Goal: Information Seeking & Learning: Learn about a topic

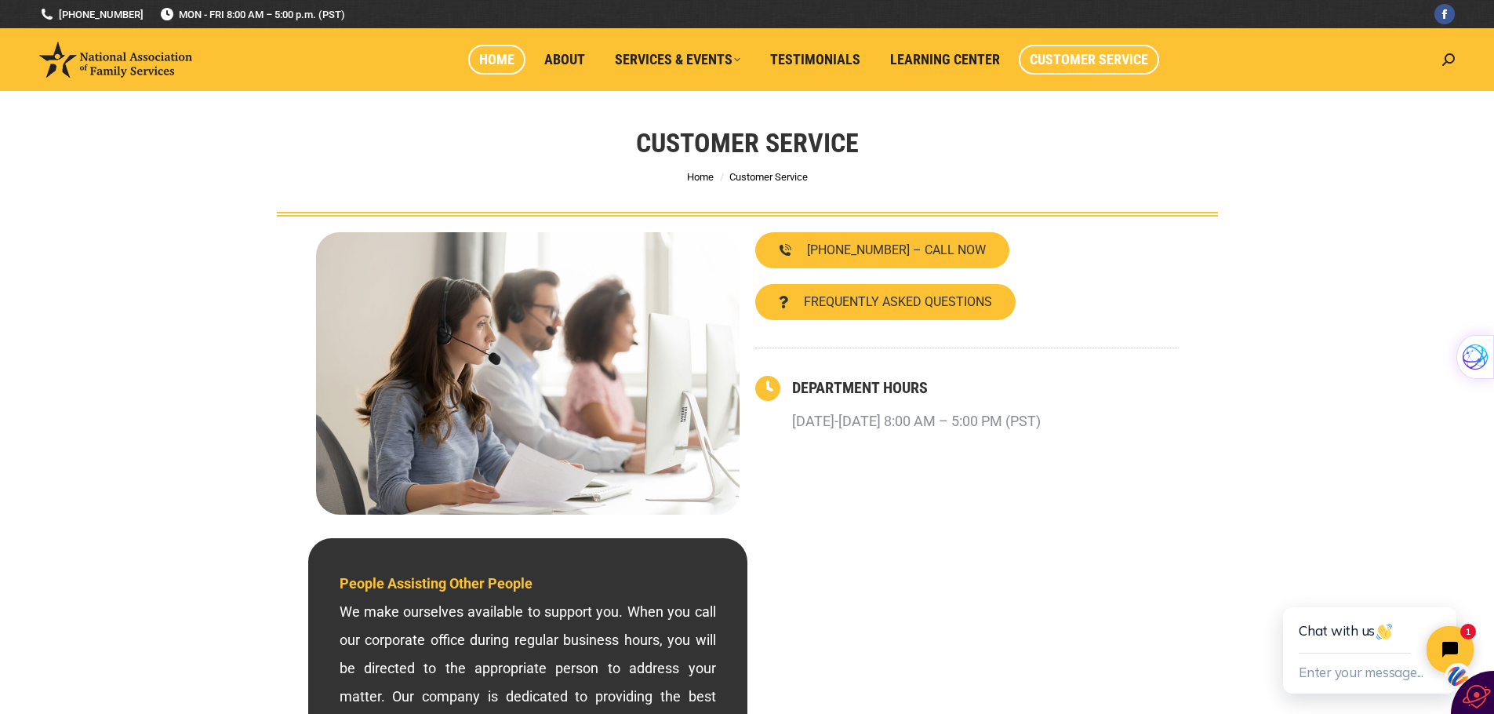
click at [501, 58] on span "Home" at bounding box center [496, 59] width 35 height 17
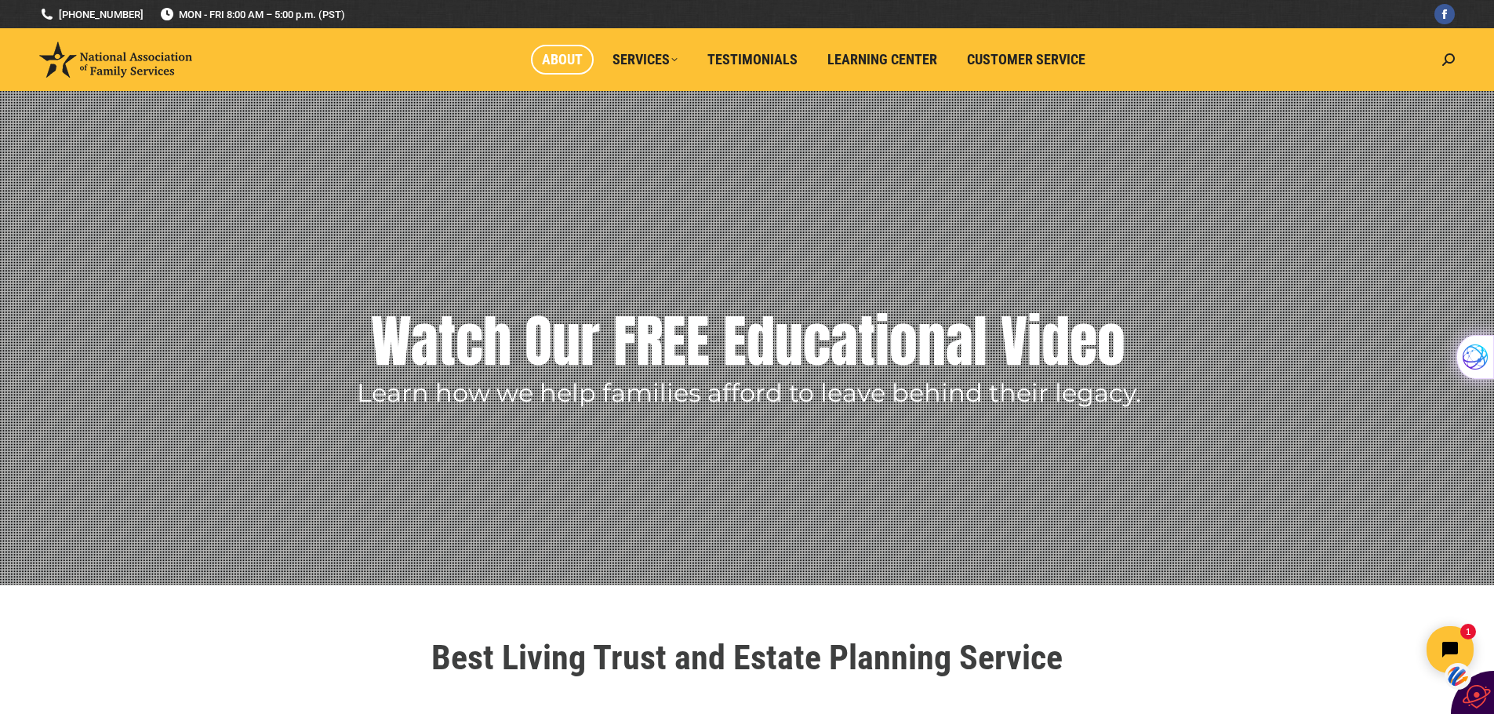
click at [573, 57] on span "About" at bounding box center [562, 59] width 41 height 17
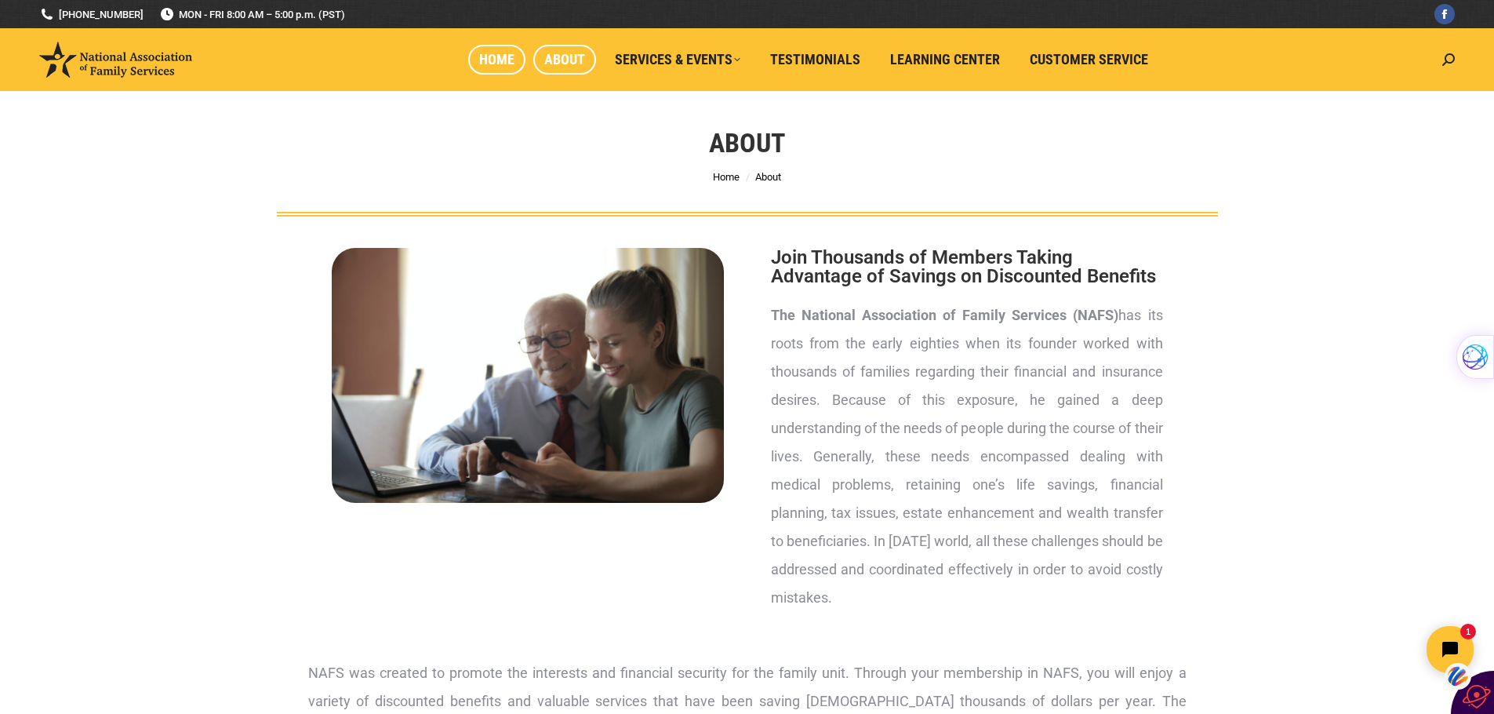
click at [494, 56] on span "Home" at bounding box center [496, 59] width 35 height 17
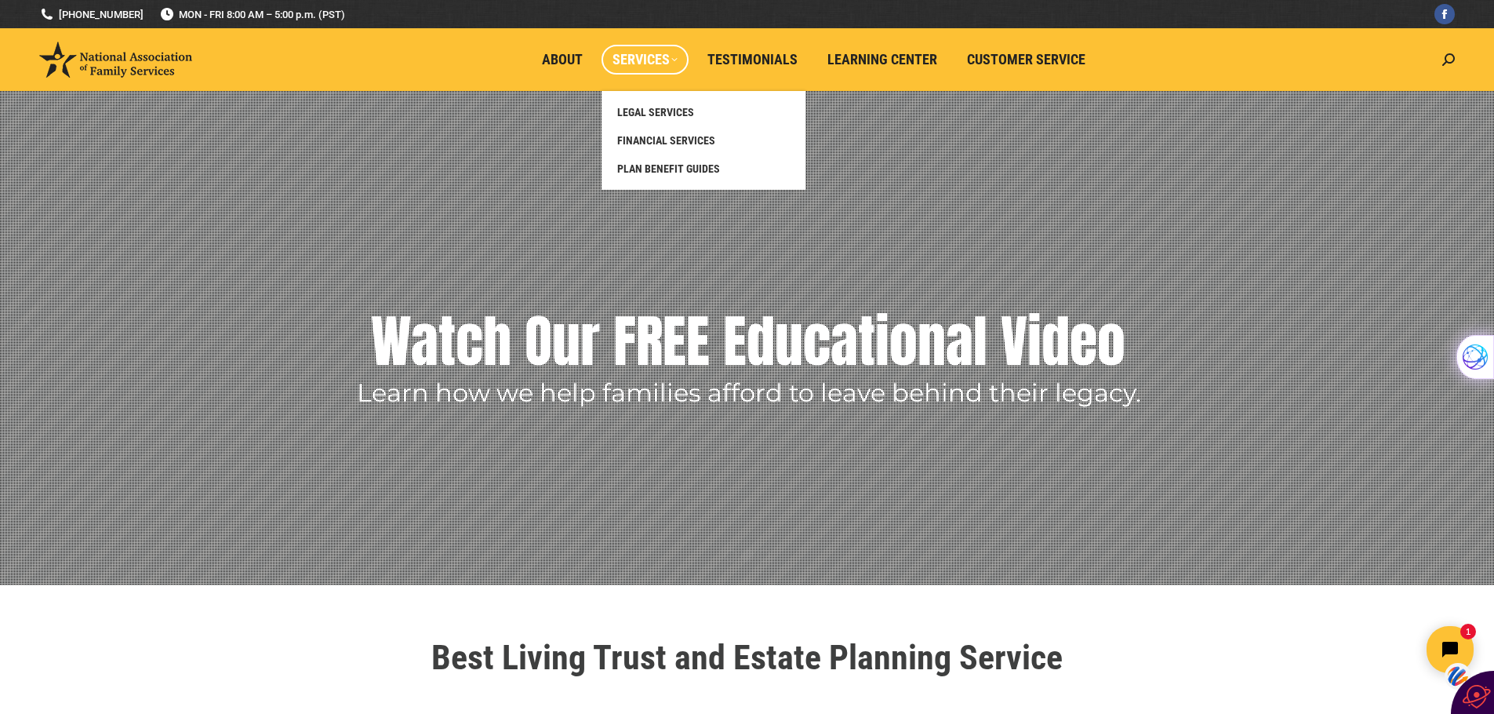
click at [640, 65] on span "Services" at bounding box center [644, 59] width 65 height 17
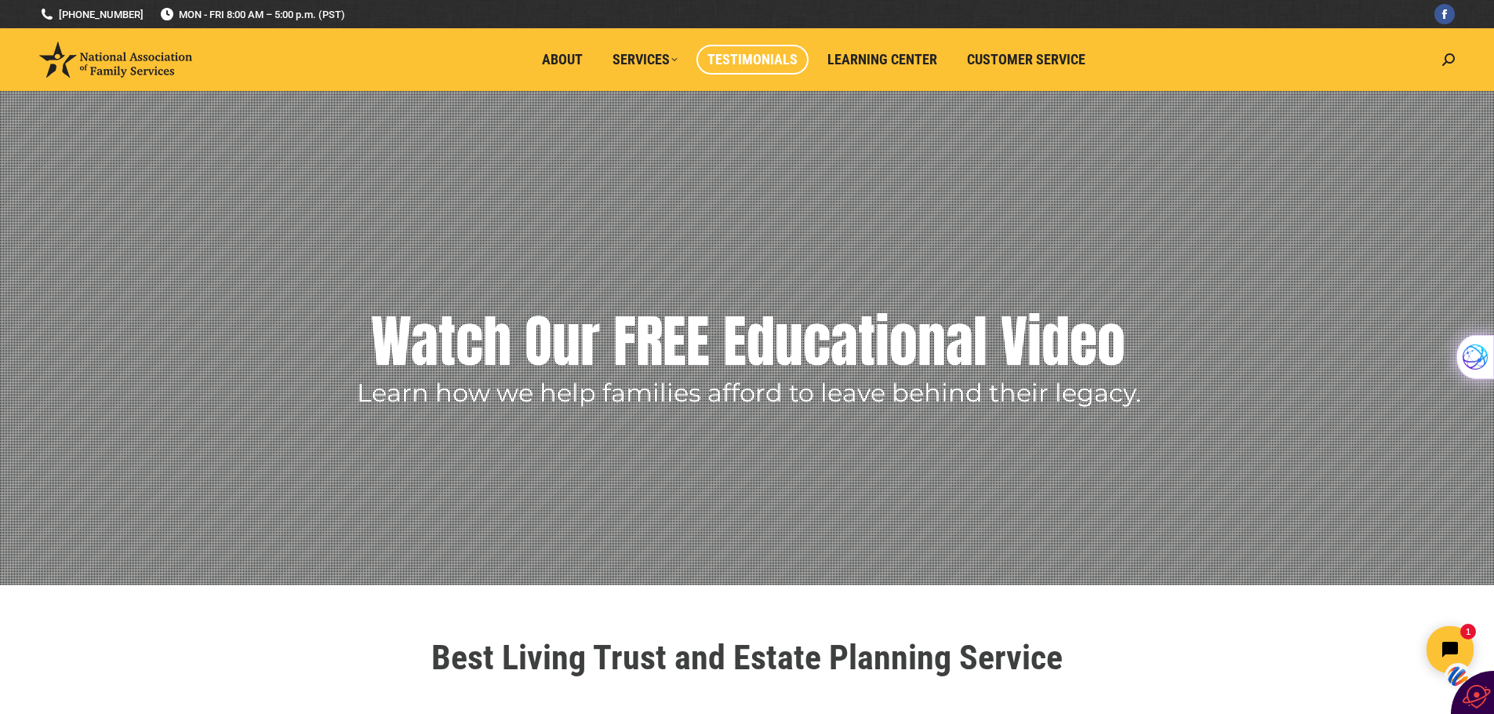
click at [735, 66] on span "Testimonials" at bounding box center [752, 59] width 90 height 17
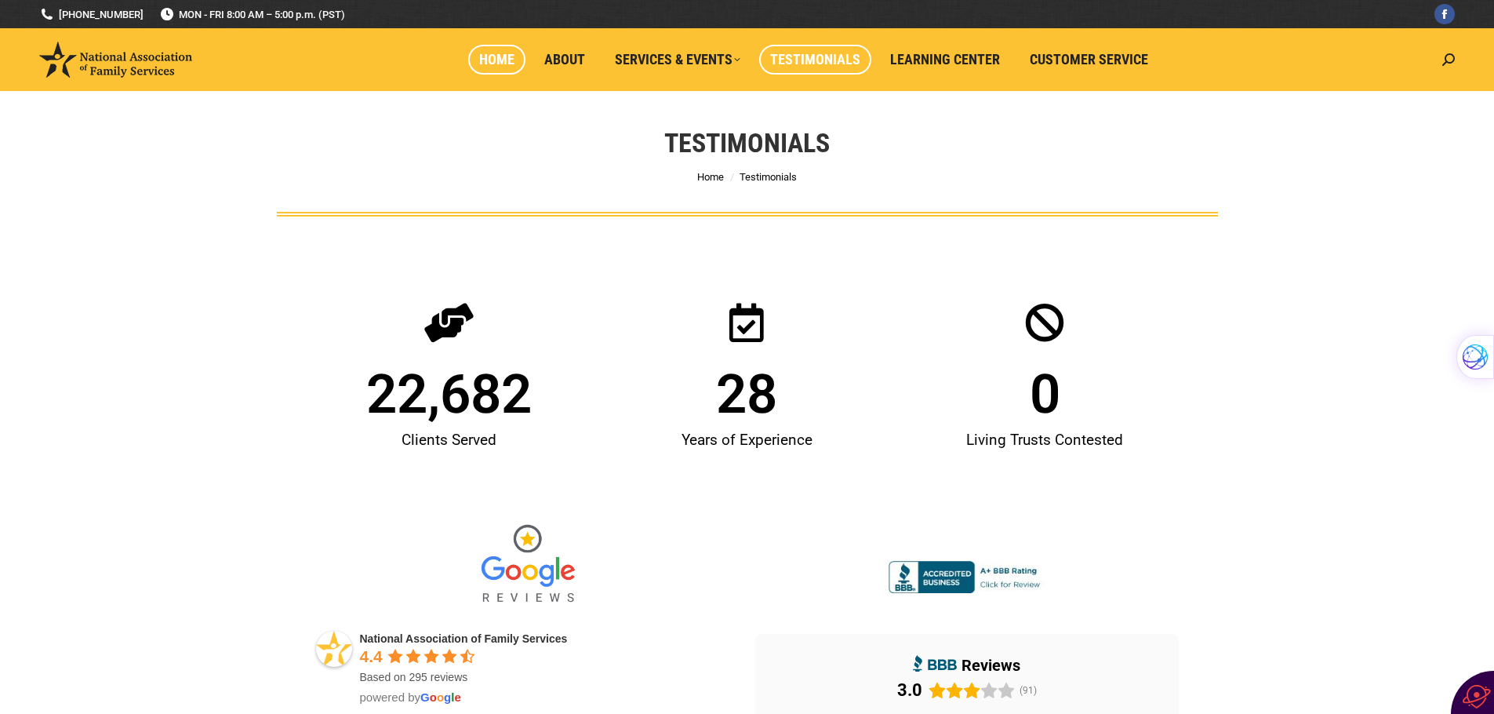
click at [492, 55] on span "Home" at bounding box center [496, 59] width 35 height 17
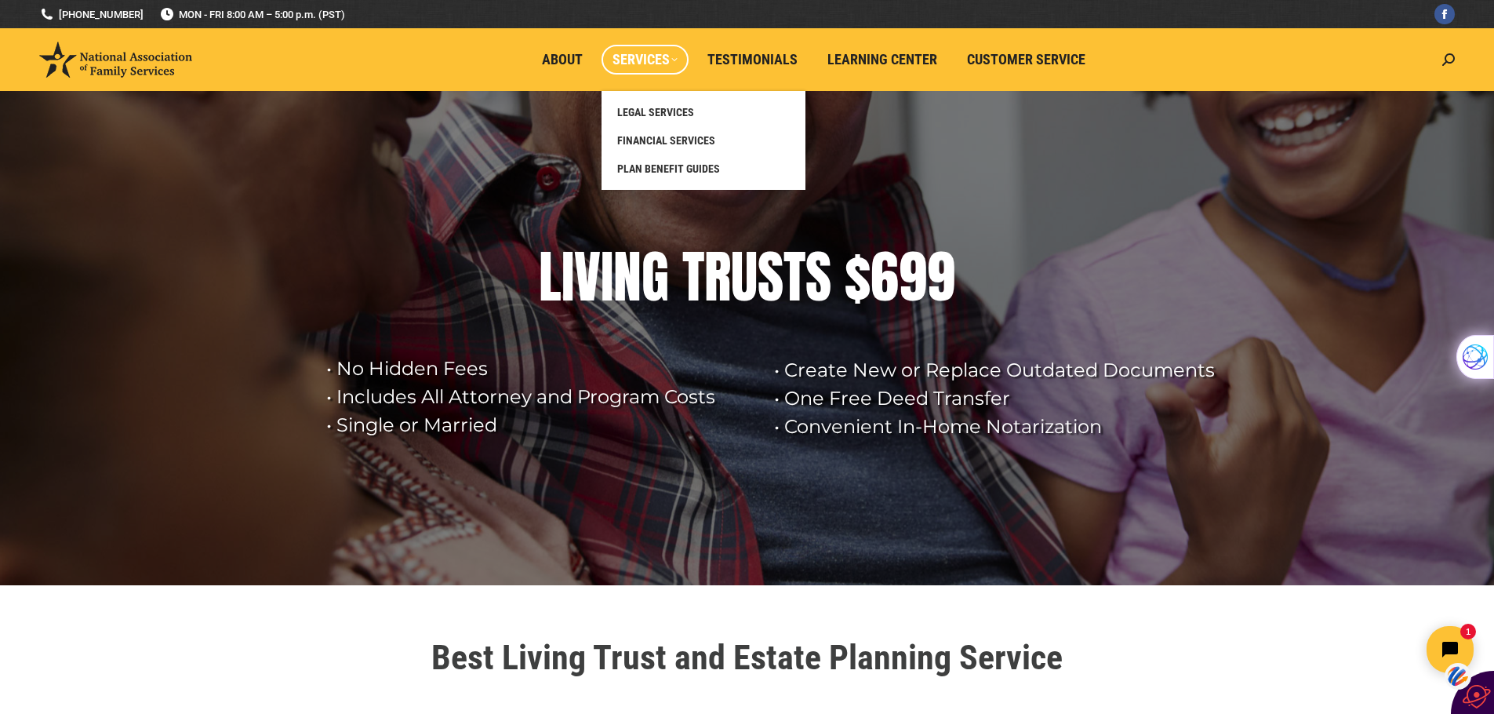
click at [648, 61] on span "Services" at bounding box center [644, 59] width 65 height 17
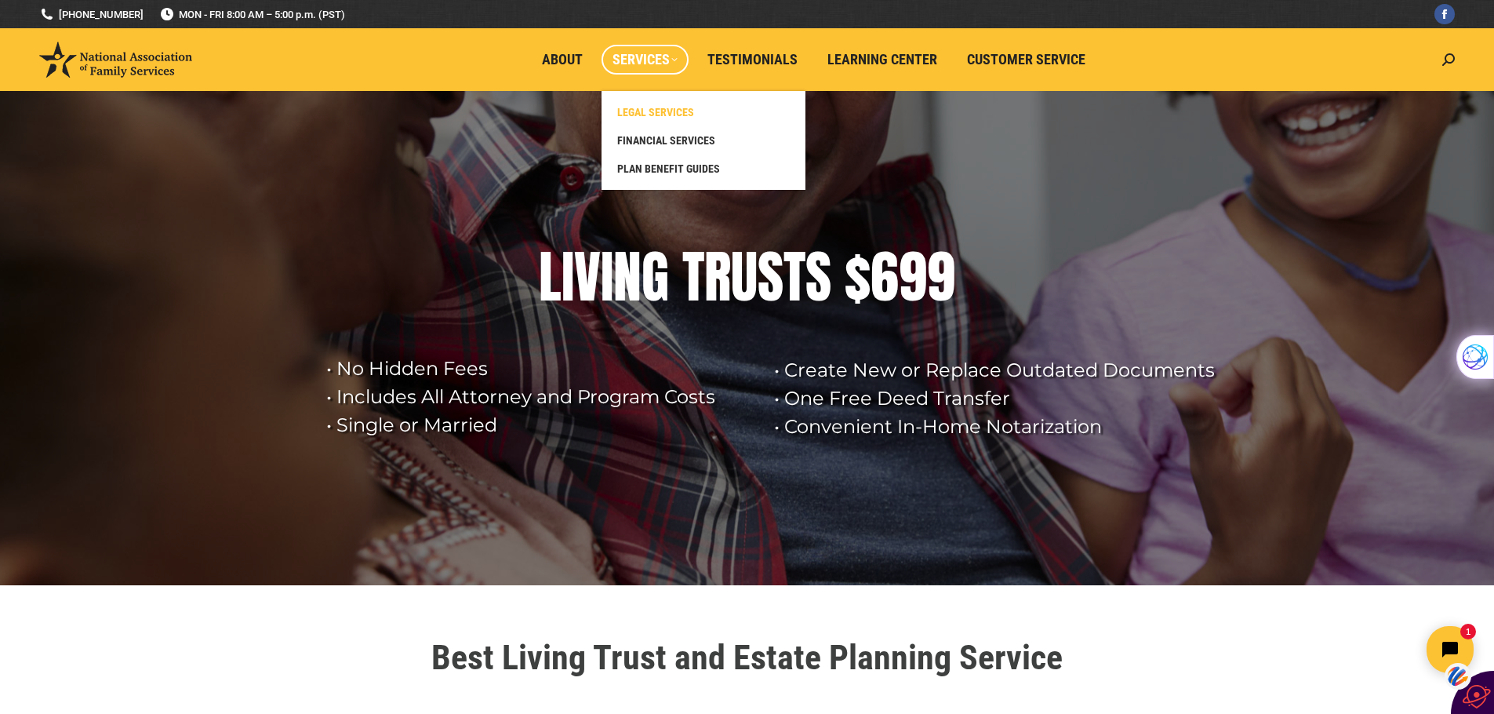
click at [659, 111] on span "LEGAL SERVICES" at bounding box center [655, 112] width 77 height 14
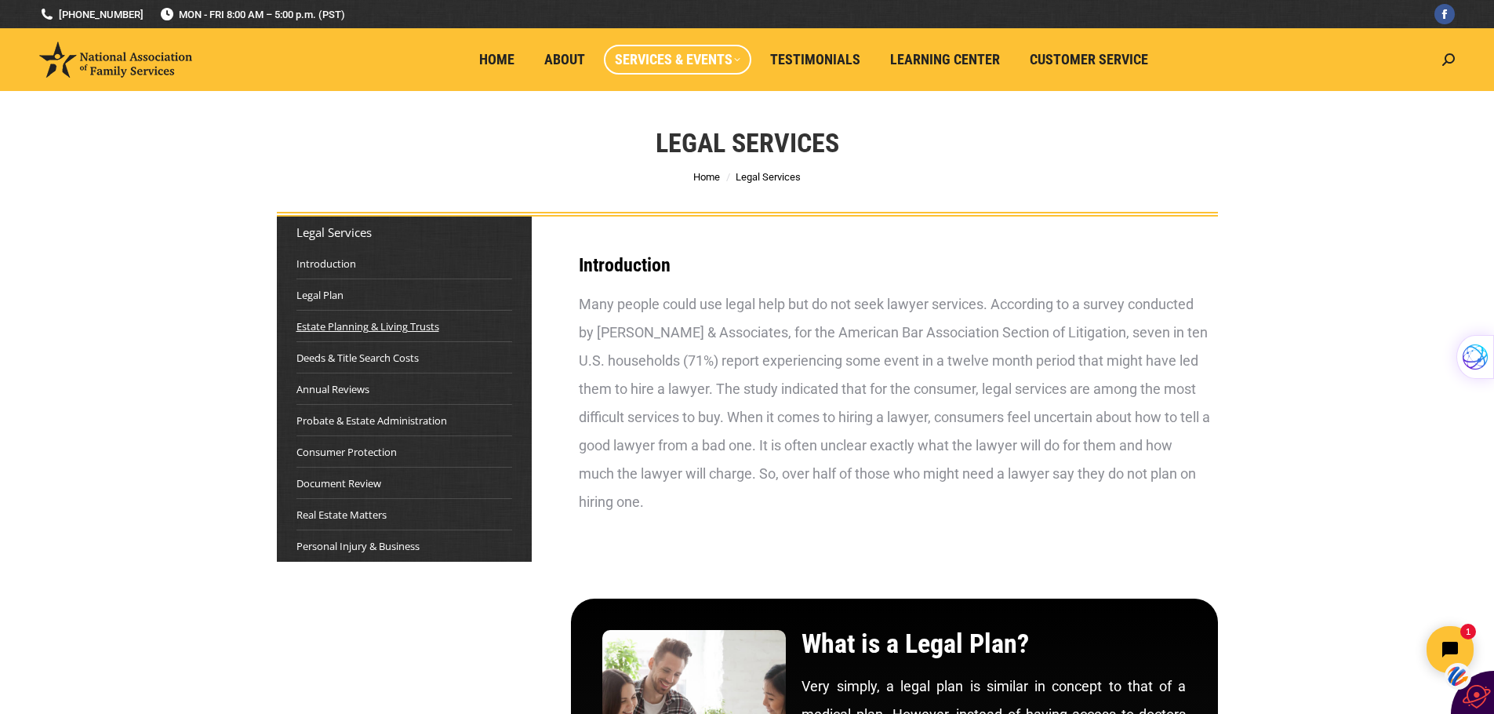
click at [414, 325] on link "Estate Planning & Living Trusts" at bounding box center [367, 326] width 143 height 16
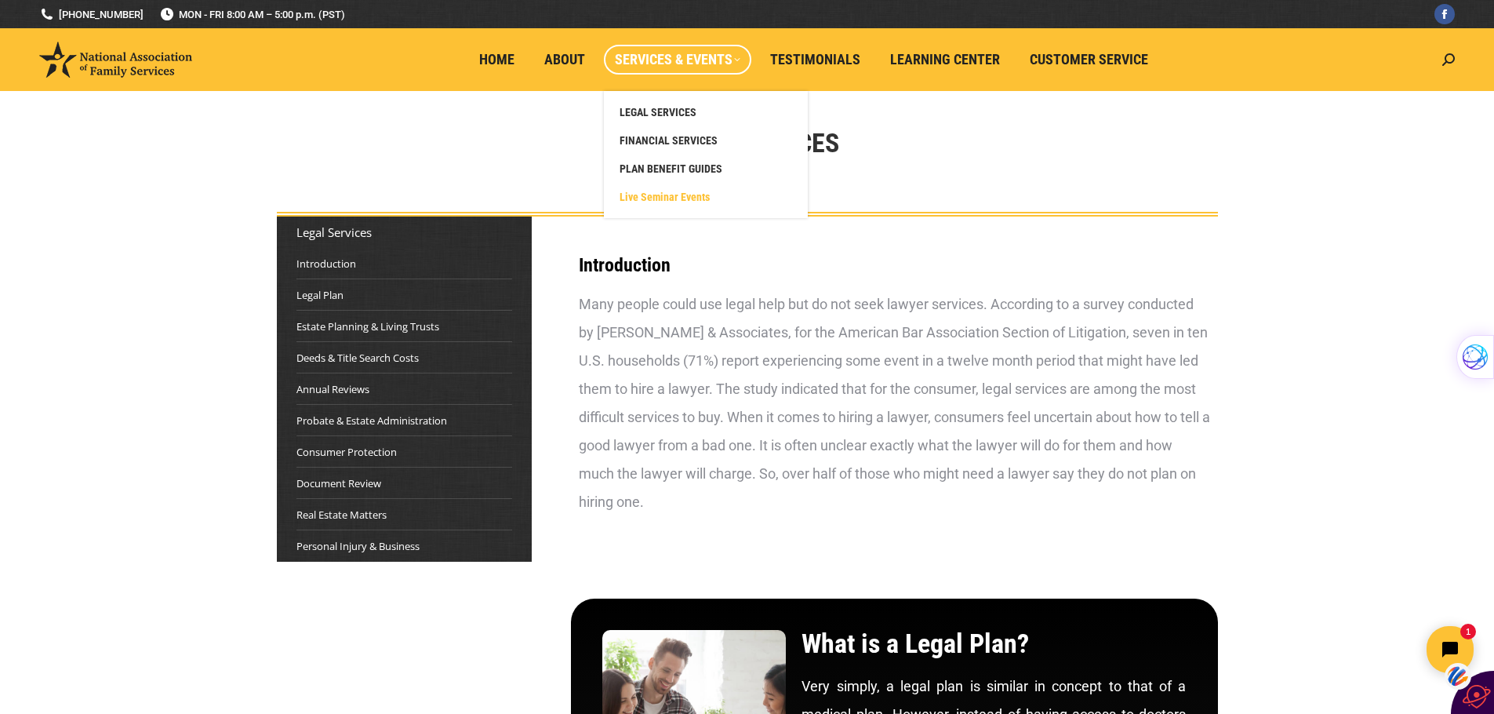
click at [692, 198] on span "Live Seminar Events" at bounding box center [664, 197] width 90 height 14
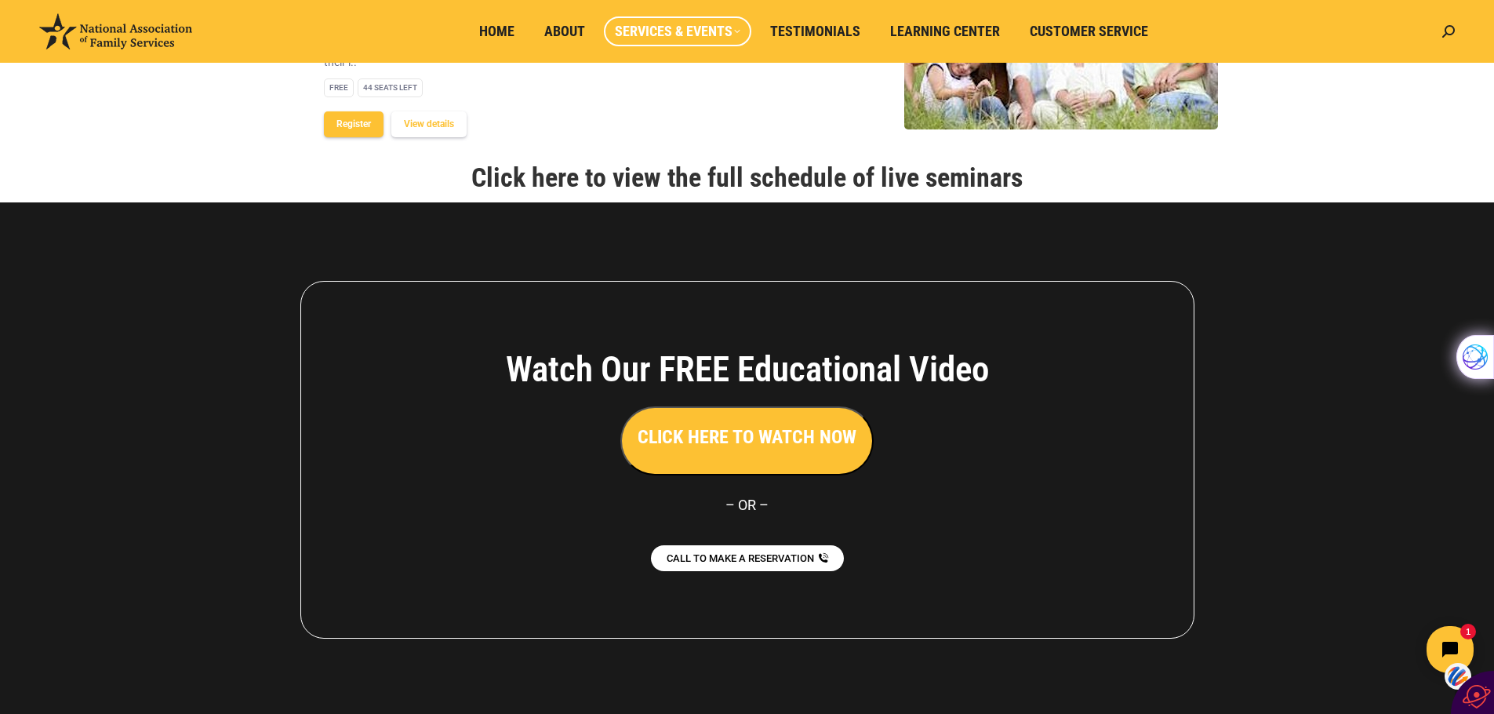
scroll to position [2100, 0]
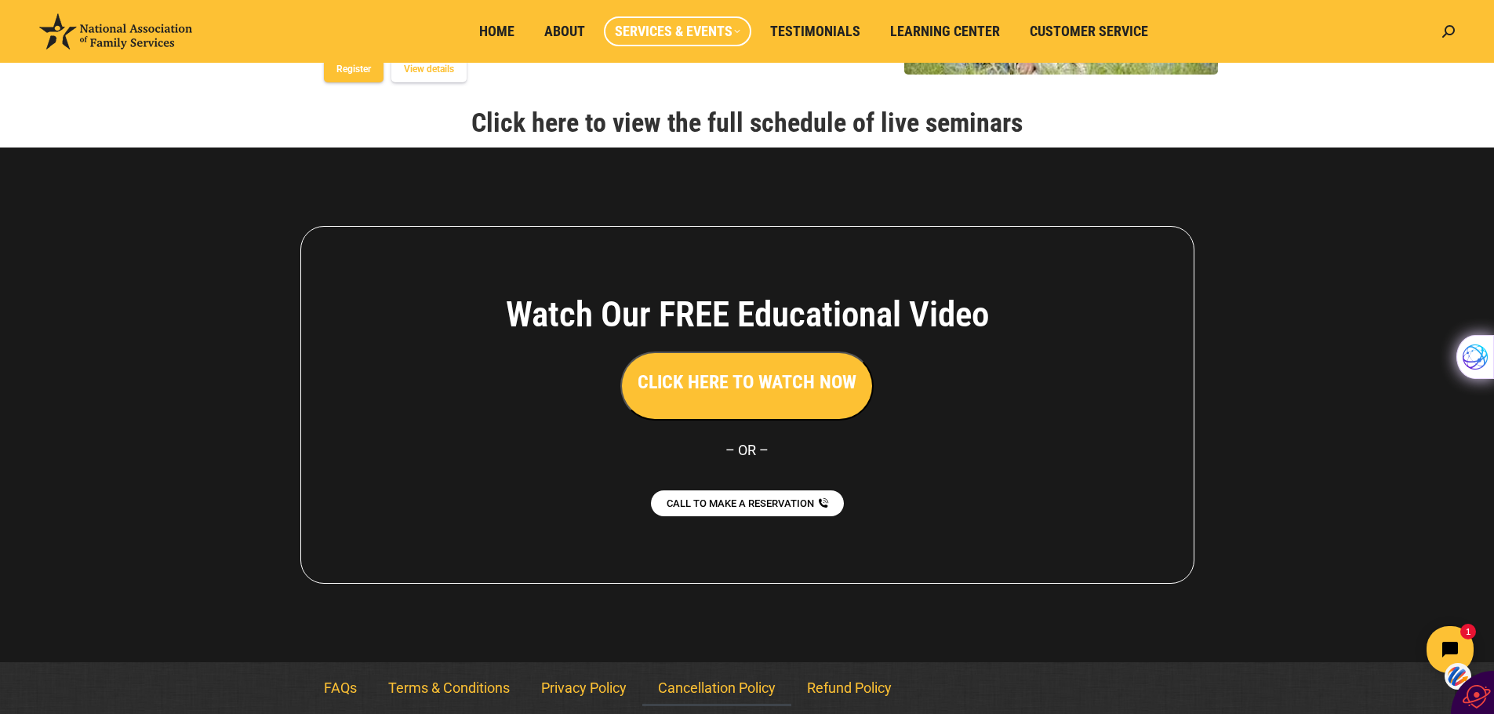
click at [688, 686] on link "Cancellation Policy" at bounding box center [716, 688] width 149 height 36
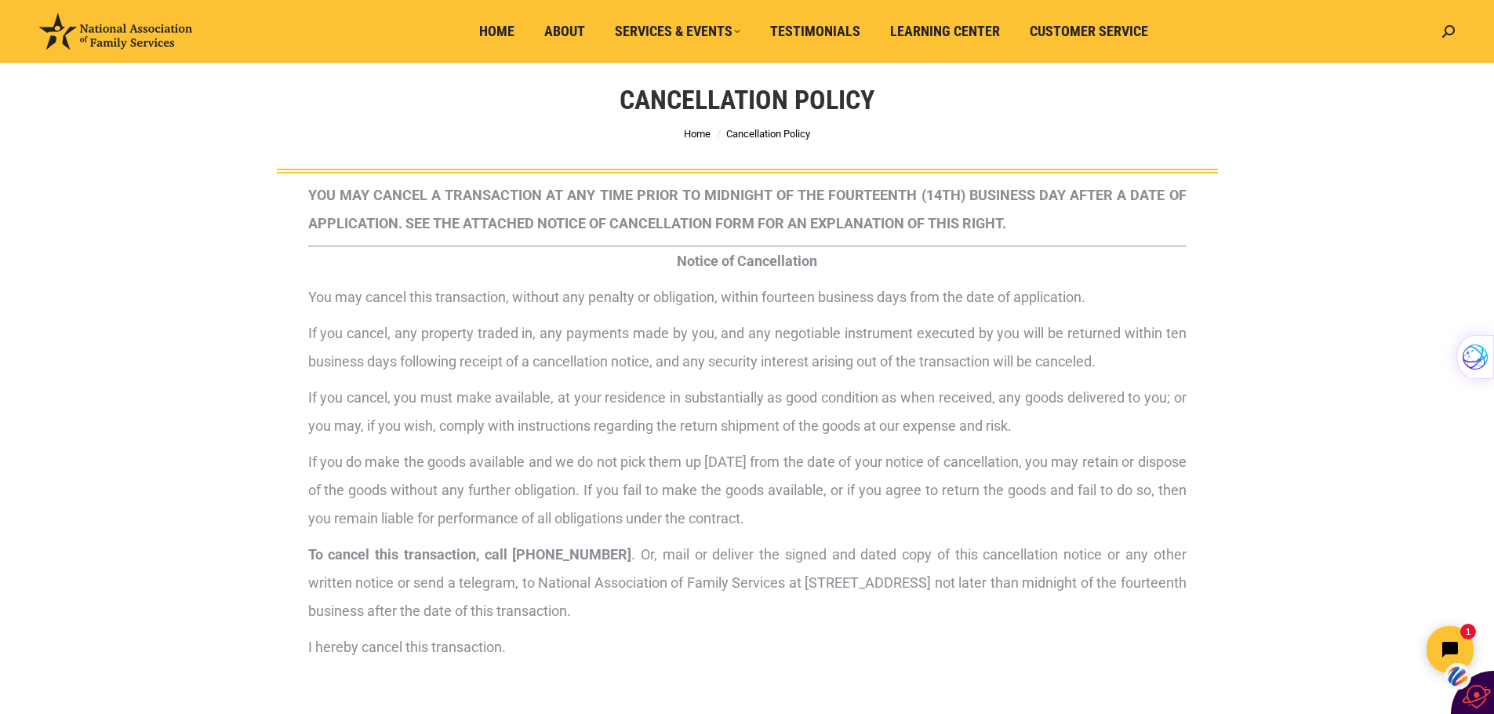
scroll to position [64, 0]
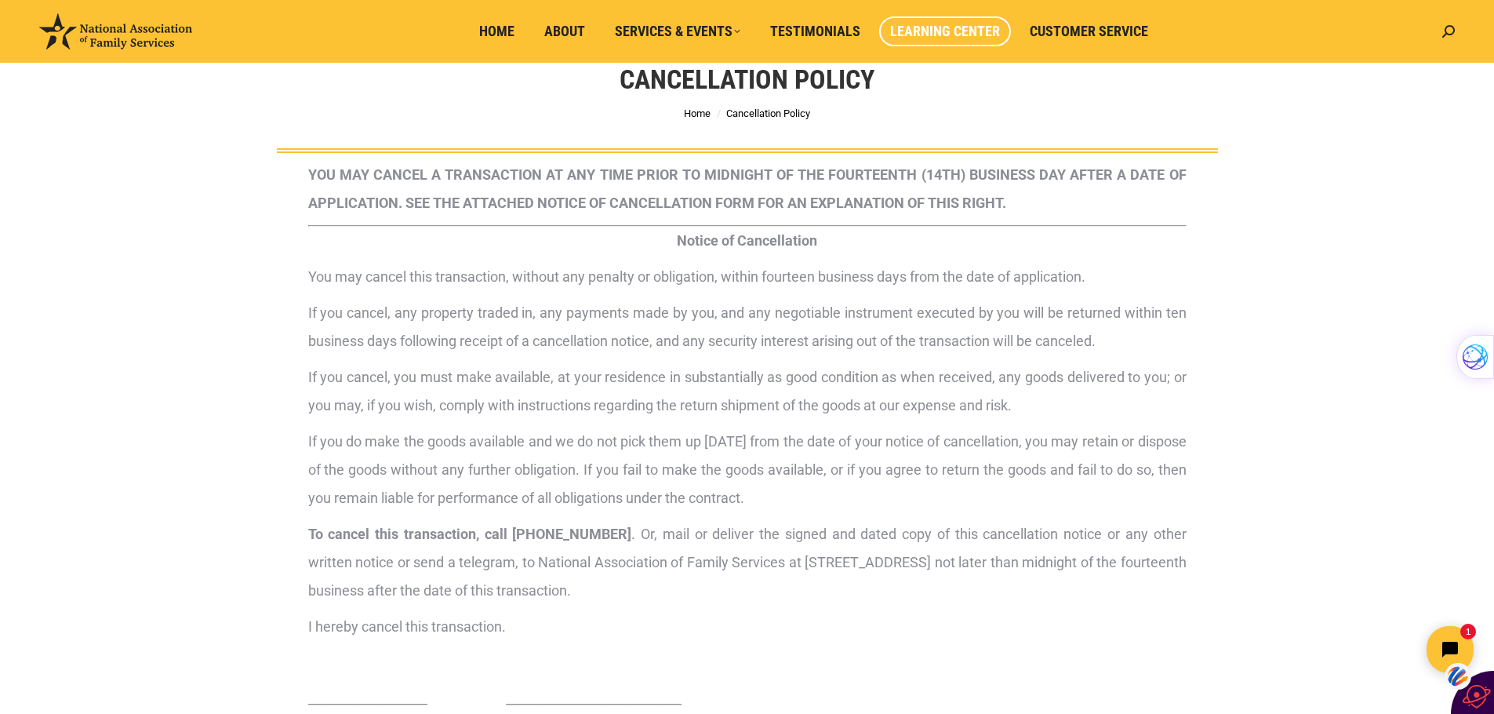
click at [901, 29] on span "Learning Center" at bounding box center [945, 31] width 110 height 17
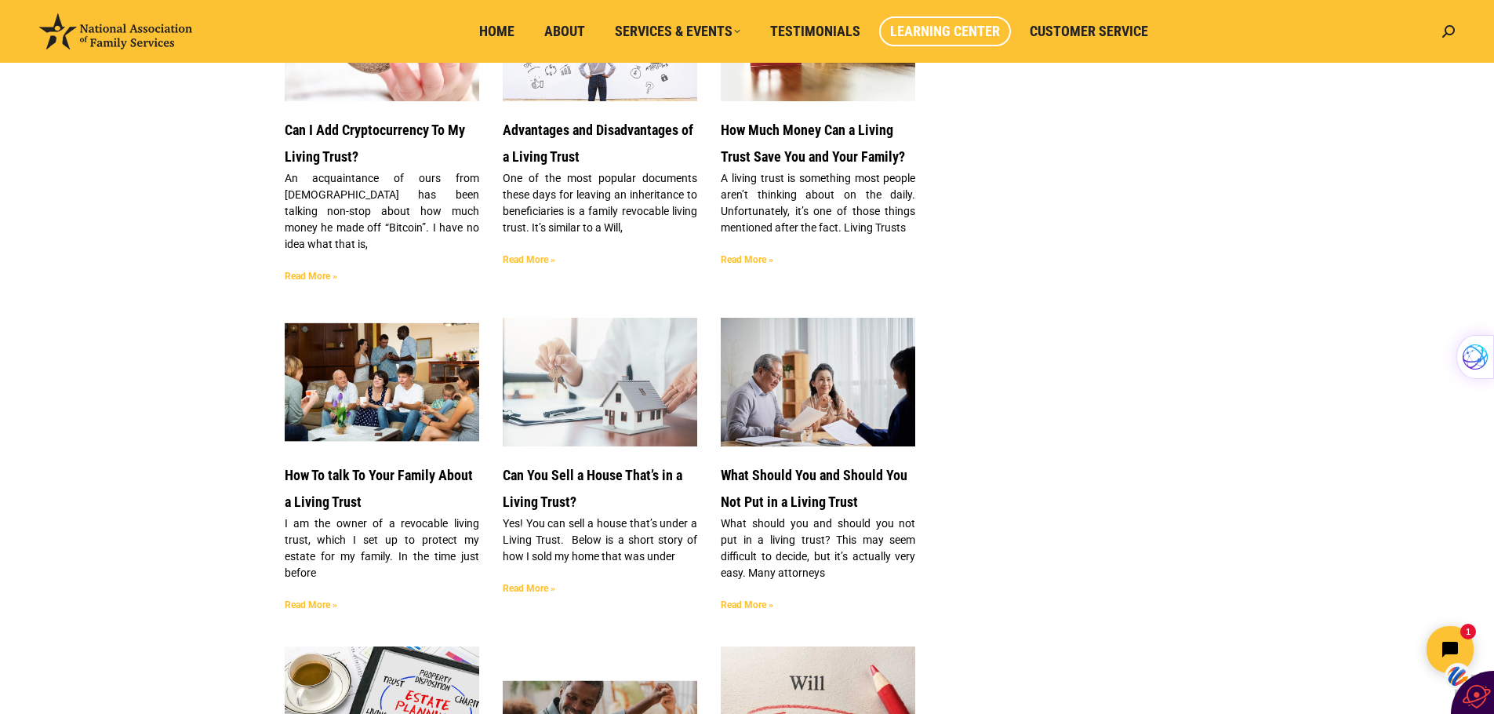
scroll to position [1626, 0]
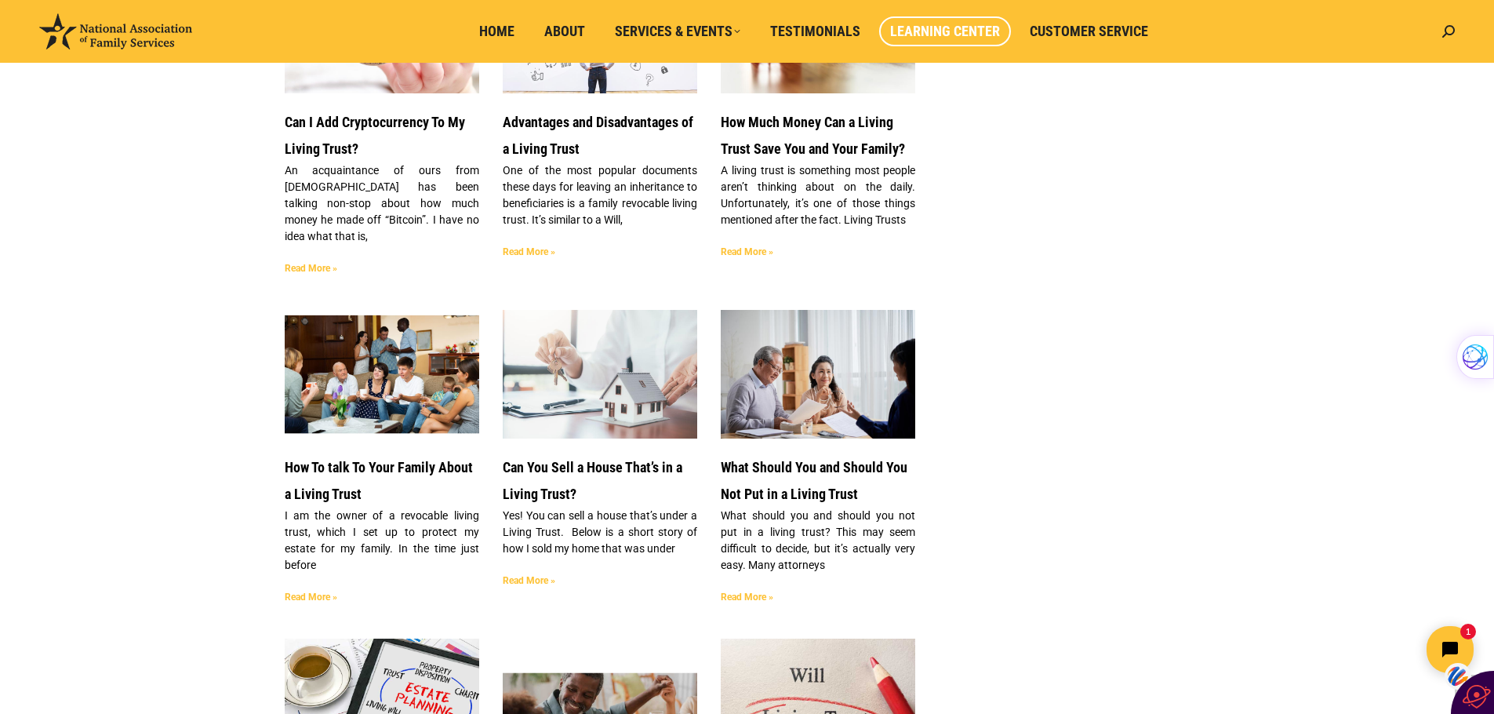
click at [809, 459] on link "What Should You and Should You Not Put in a Living Trust" at bounding box center [814, 480] width 187 height 43
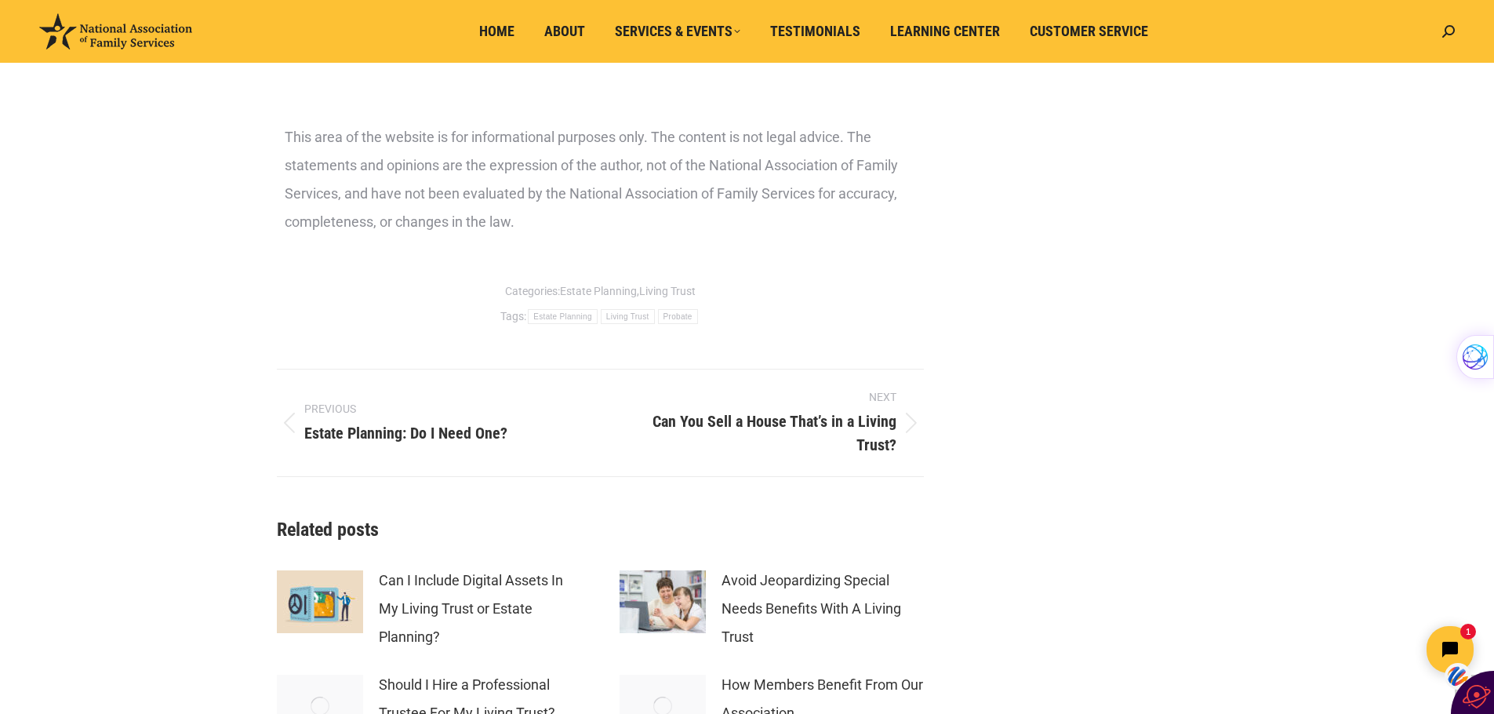
scroll to position [4283, 0]
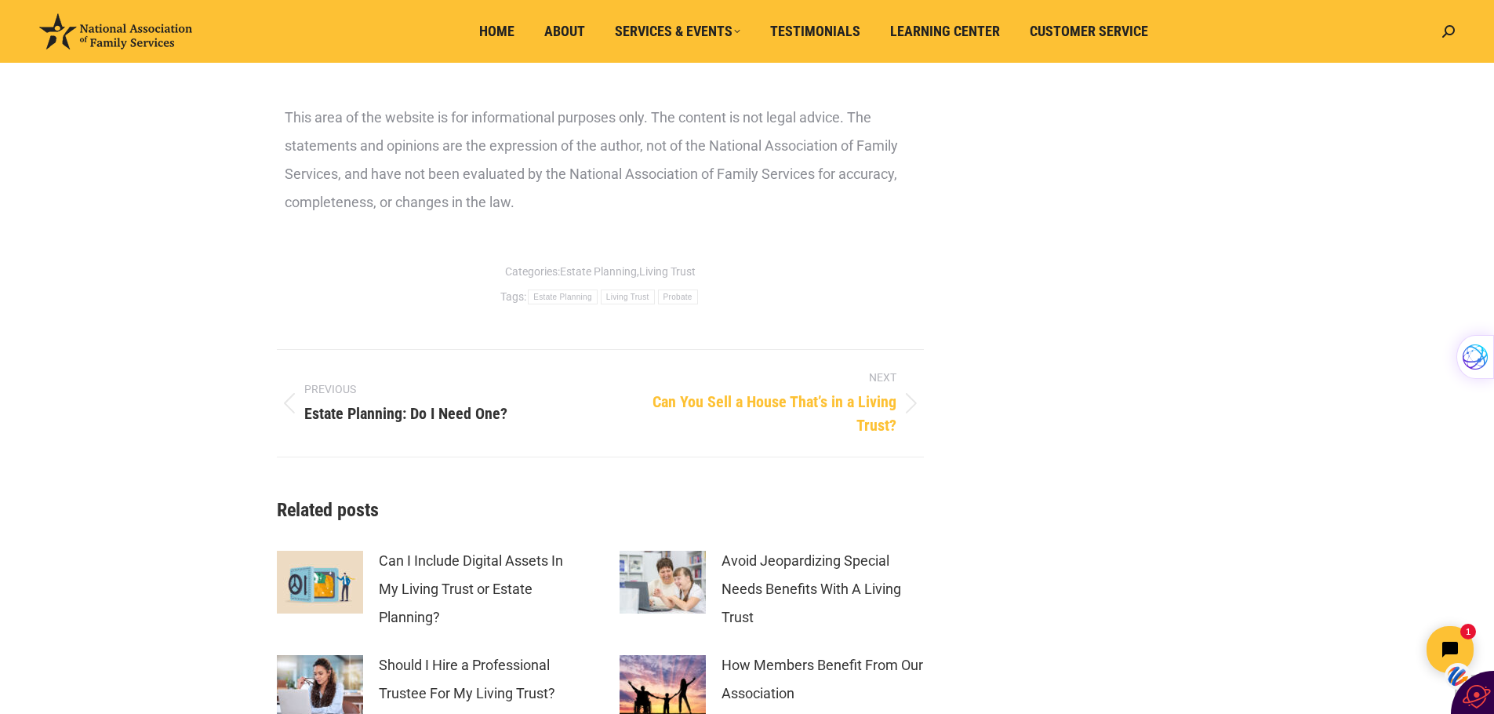
click at [832, 435] on span "Can You Sell a House That’s in a Living Trust?" at bounding box center [759, 413] width 273 height 47
